Goal: Task Accomplishment & Management: Complete application form

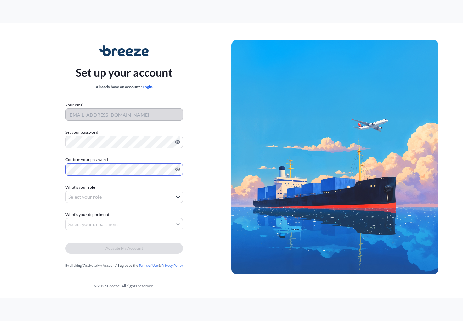
click at [178, 196] on body "Set up your account Already have an account? Login Your email [EMAIL_ADDRESS][D…" at bounding box center [231, 160] width 463 height 321
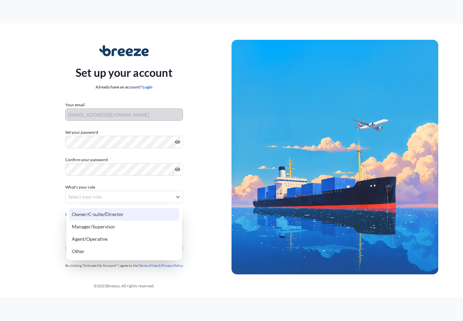
click at [123, 217] on div "Owner/C-suite/Director" at bounding box center [124, 214] width 110 height 12
select select "owner/c-suite/director"
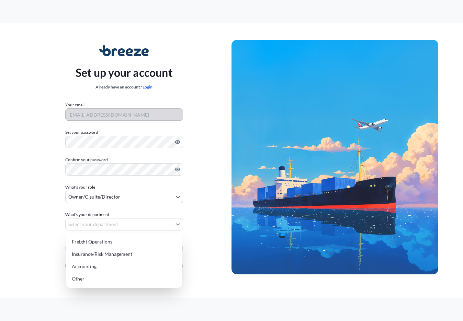
click at [118, 224] on body "Set up your account Already have an account? Login Your email [EMAIL_ADDRESS][D…" at bounding box center [231, 160] width 463 height 321
click at [91, 280] on div "Other" at bounding box center [124, 279] width 110 height 12
select select "other"
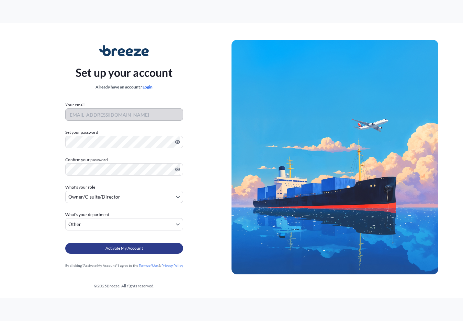
click at [134, 249] on span "Activate My Account" at bounding box center [123, 248] width 37 height 7
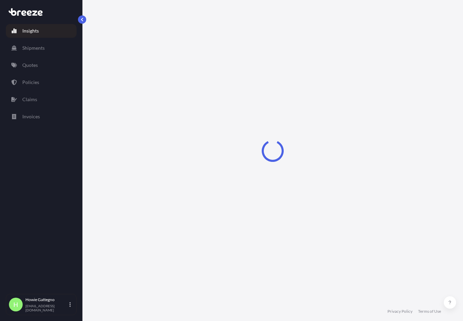
select select "2025"
